Goal: Book appointment/travel/reservation

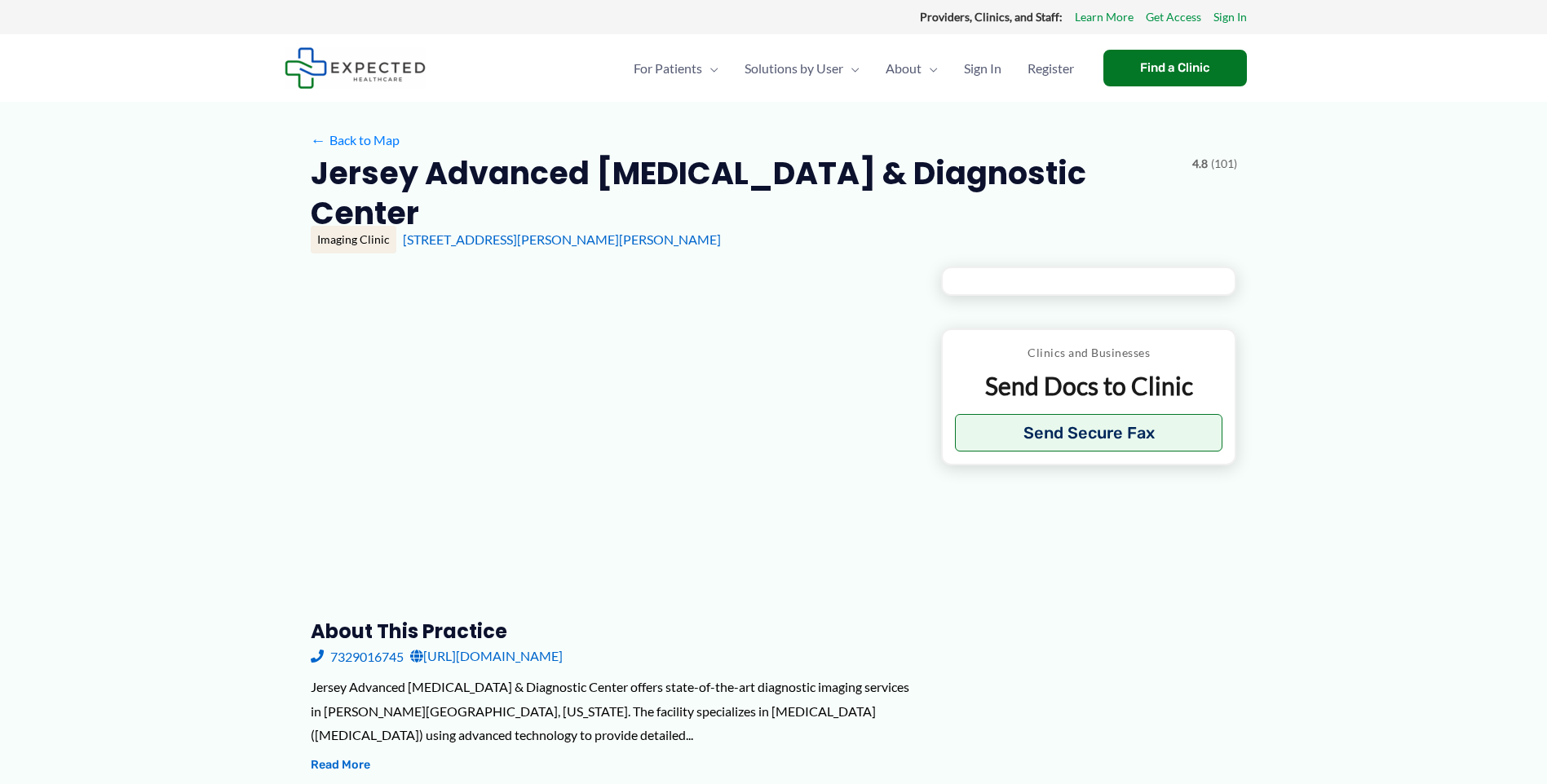
type input "**********"
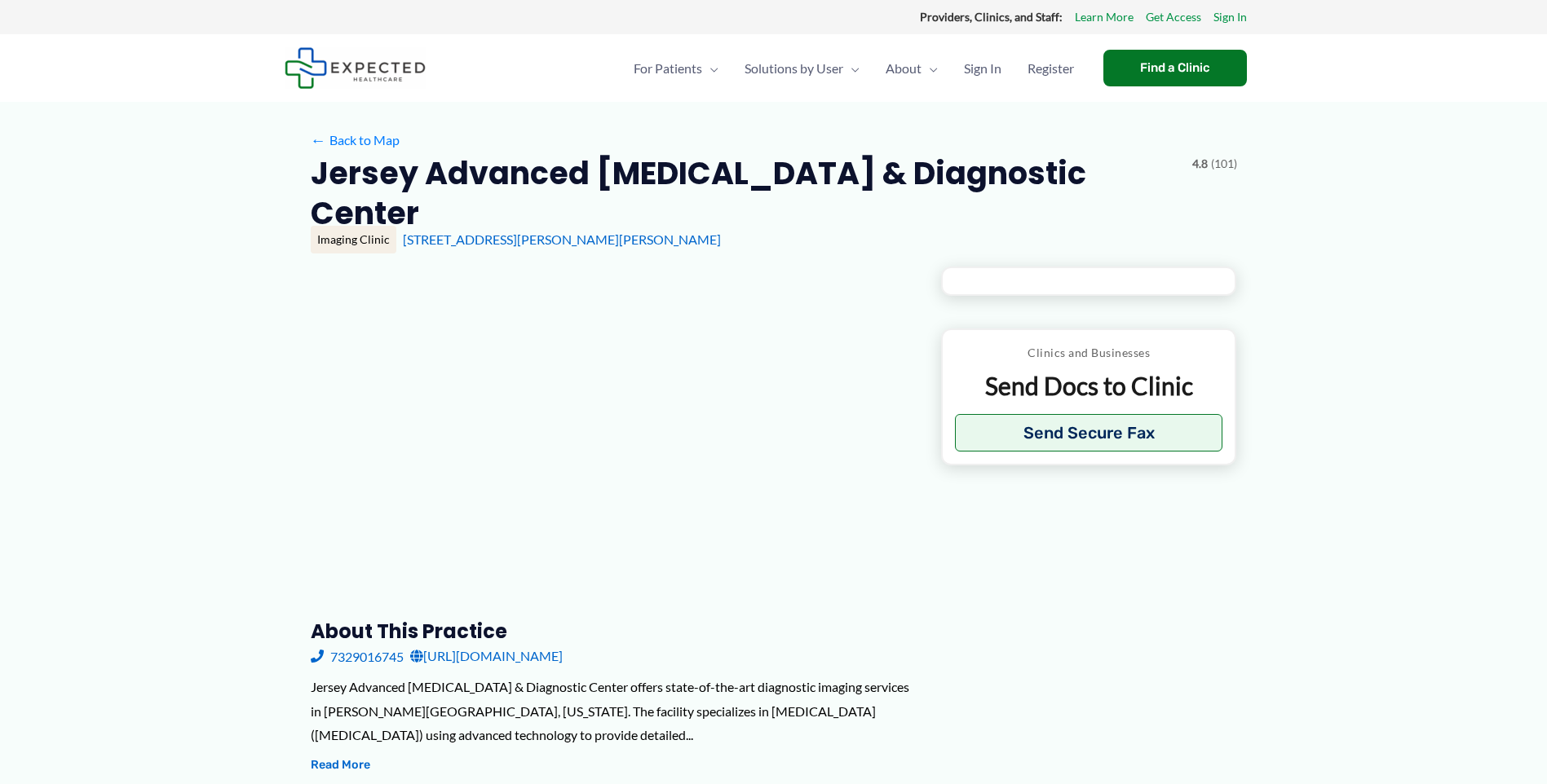
type input "**********"
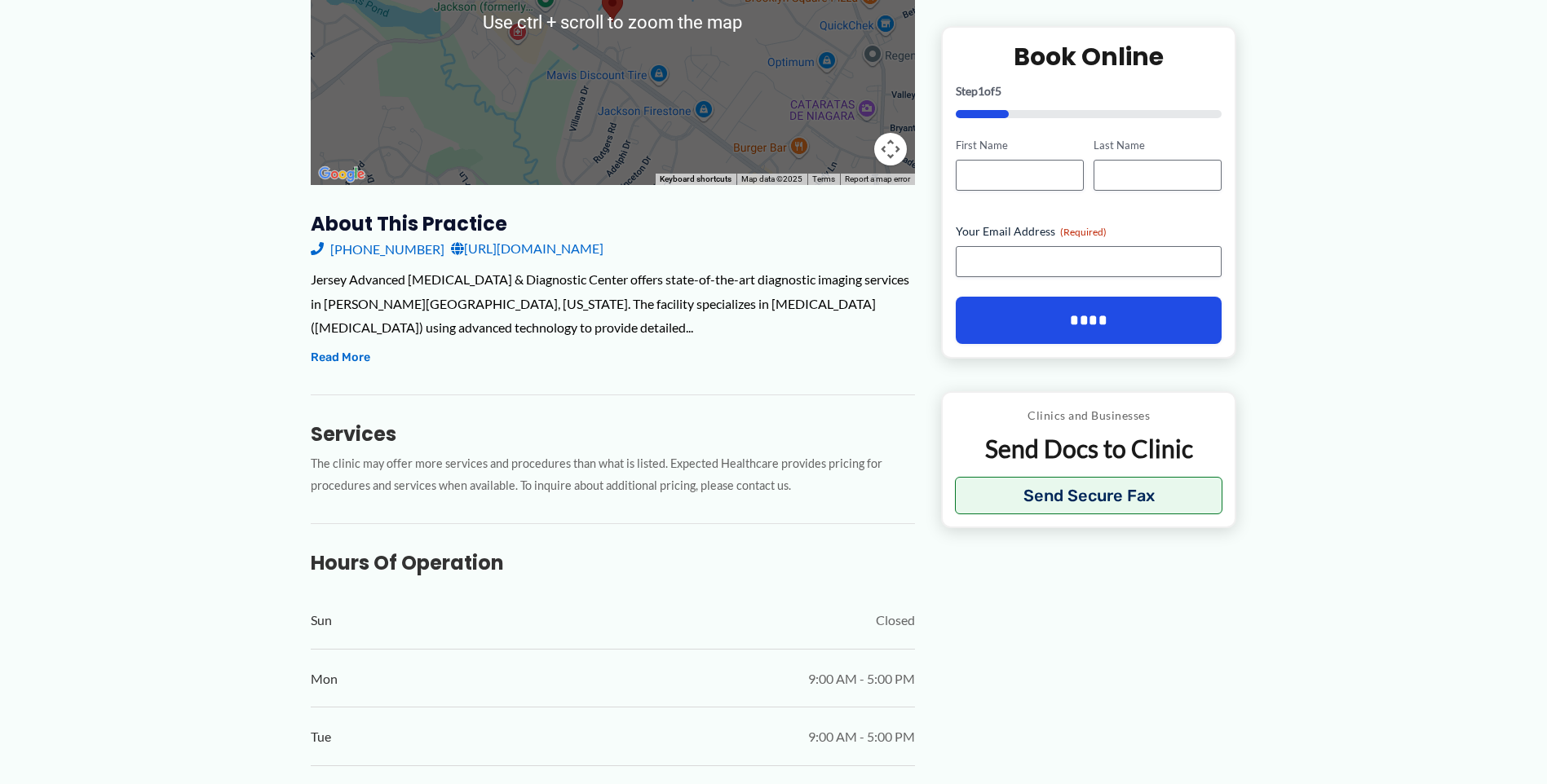
scroll to position [734, 0]
